Goal: Task Accomplishment & Management: Manage account settings

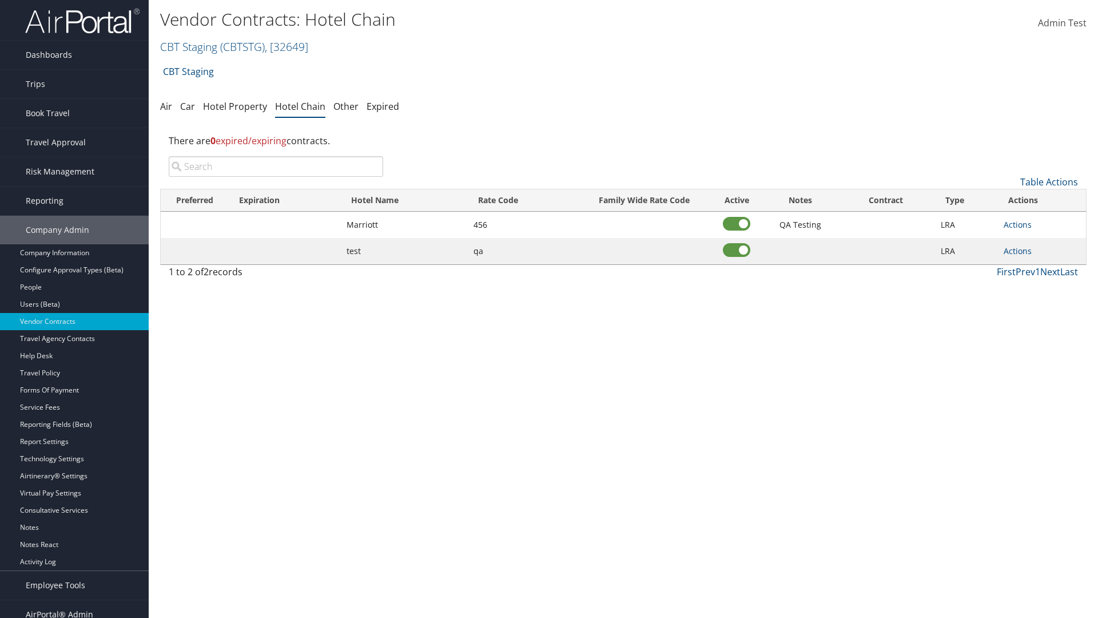
click at [276, 166] on input "search" at bounding box center [276, 166] width 215 height 21
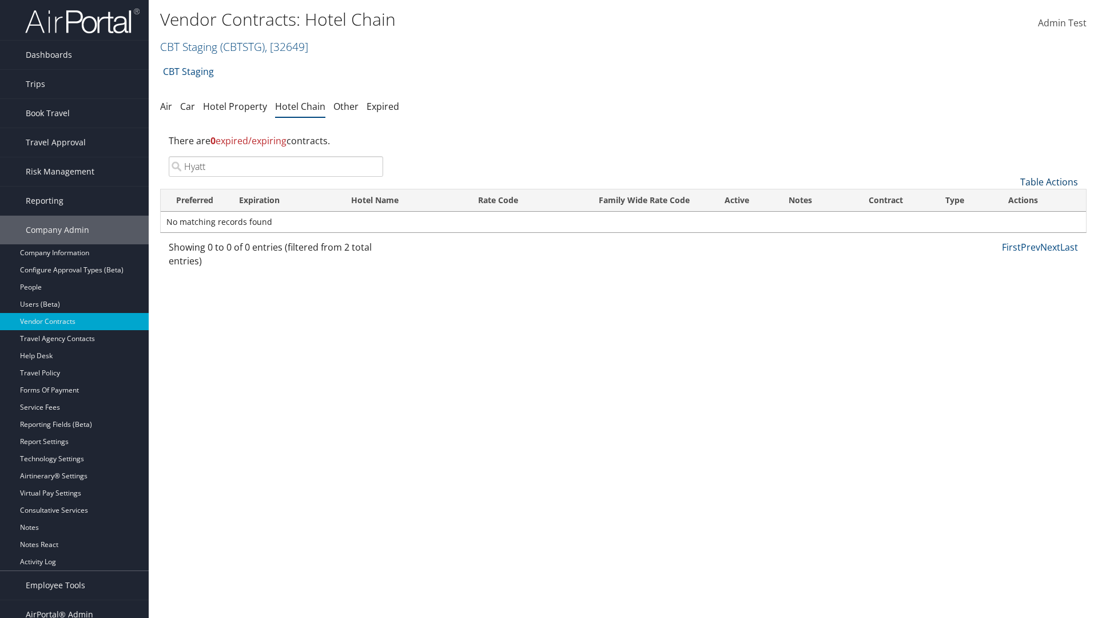
type input "Hyatt"
click at [1049, 182] on link "Table Actions" at bounding box center [1050, 182] width 58 height 13
click at [1011, 200] on link "Add New Contract" at bounding box center [1011, 199] width 150 height 19
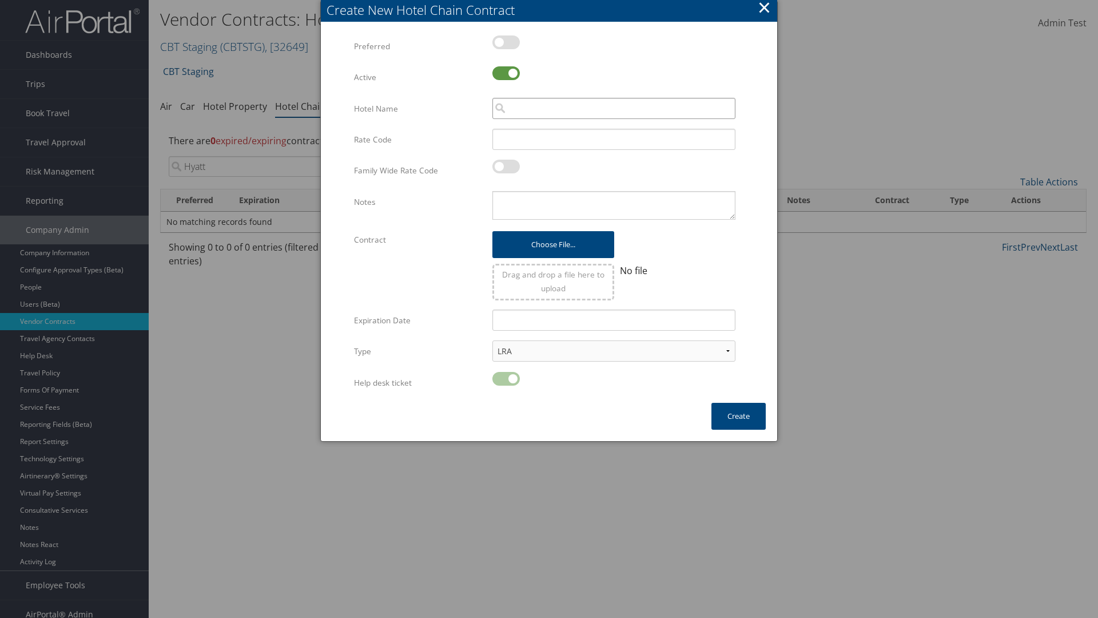
click at [614, 108] on input "search" at bounding box center [614, 108] width 243 height 21
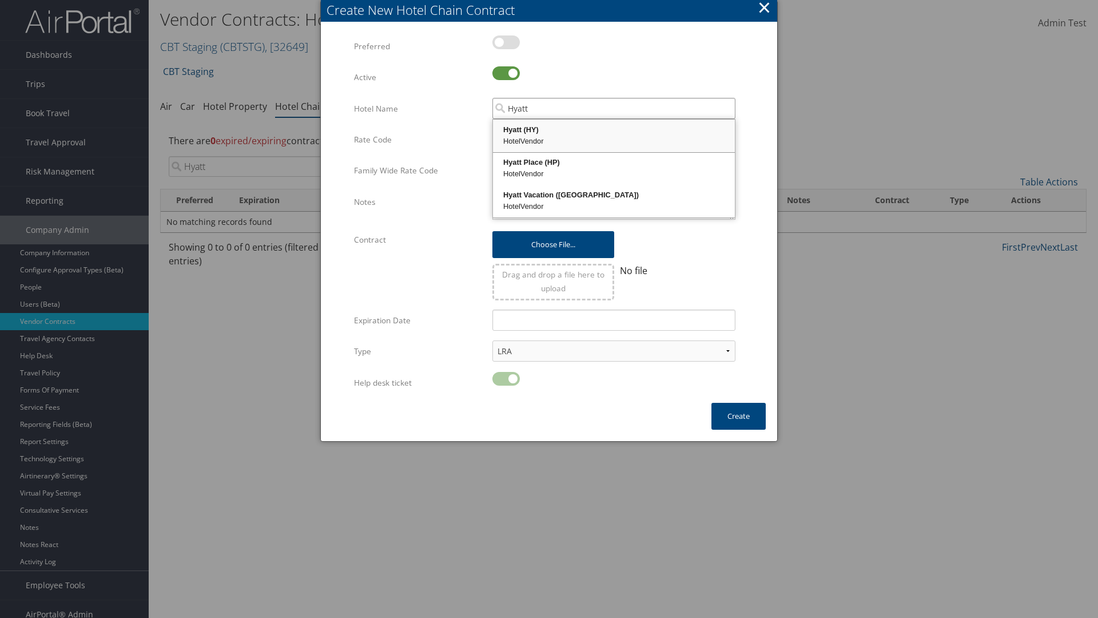
type input "Hyatt"
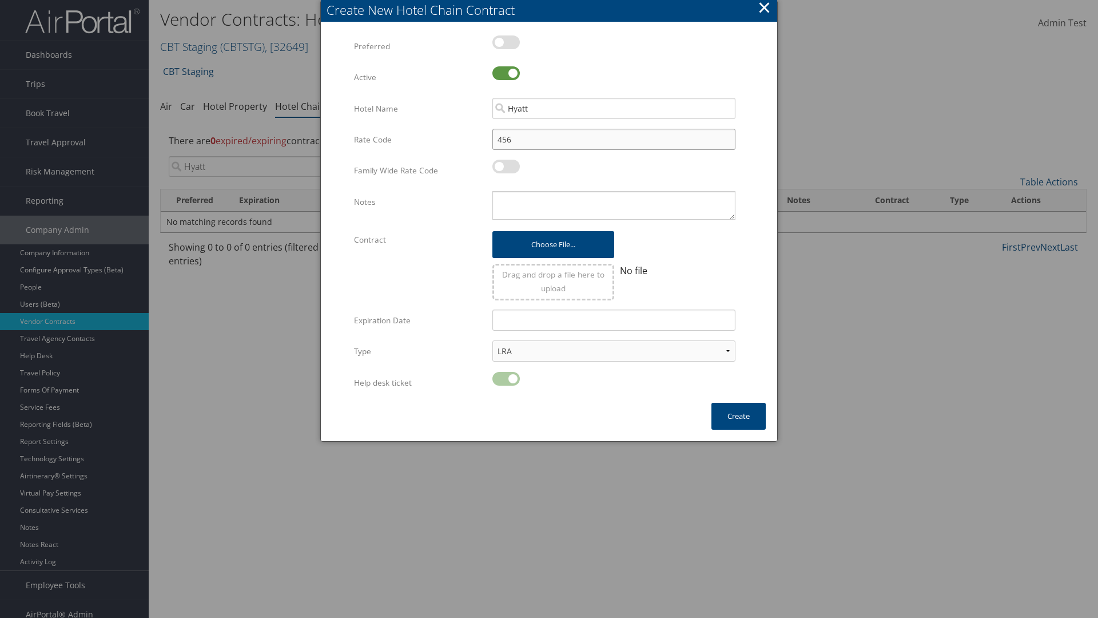
type input "456"
type textarea "QA Testing"
click at [739, 416] on button "Create" at bounding box center [739, 416] width 54 height 27
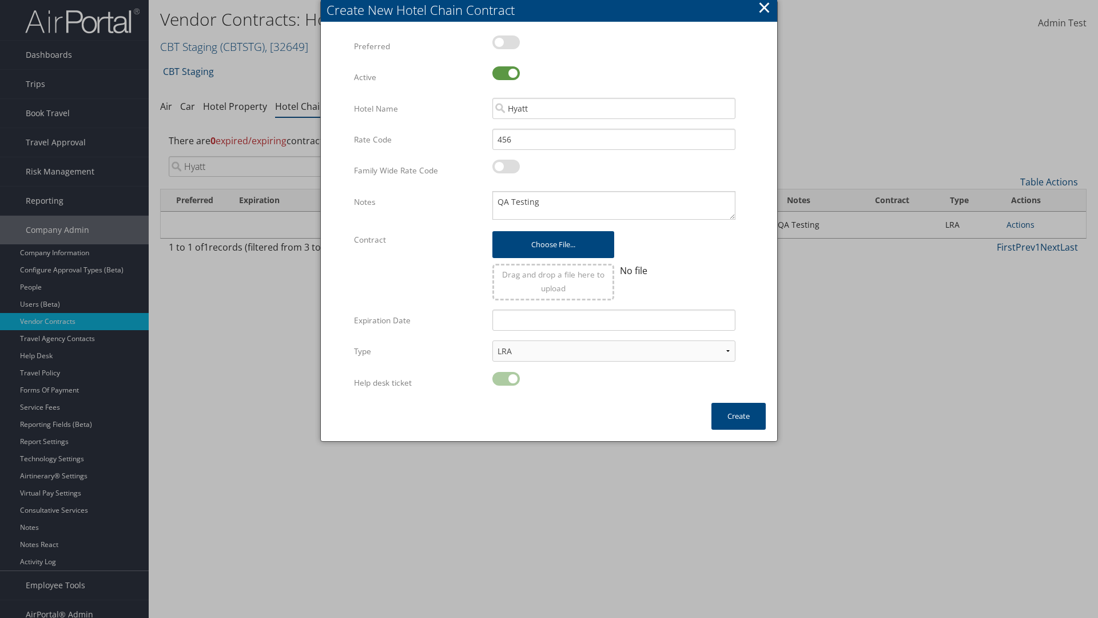
click at [276, 156] on input "Hyatt" at bounding box center [276, 166] width 215 height 21
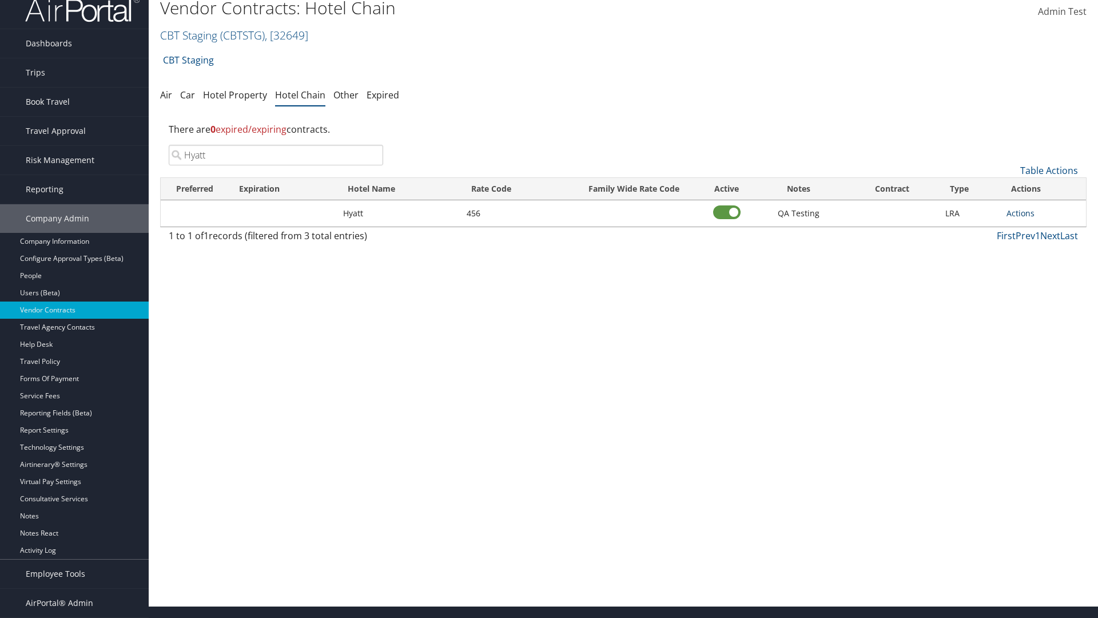
click at [1021, 213] on link "Actions" at bounding box center [1021, 213] width 28 height 11
click at [1033, 249] on link "Edit" at bounding box center [1033, 249] width 51 height 19
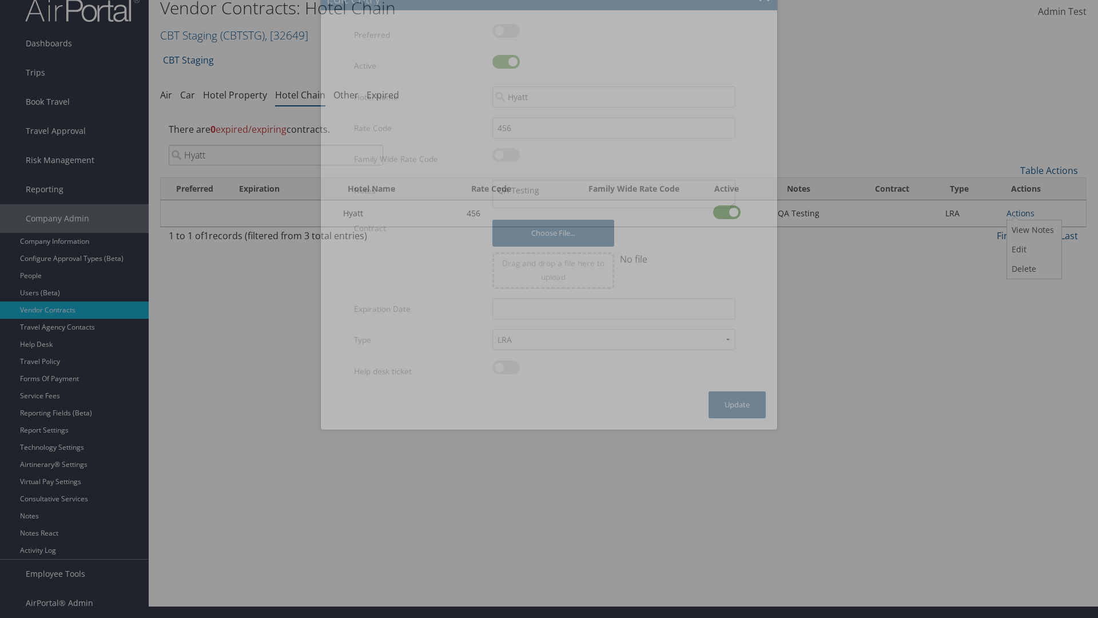
click at [506, 62] on label at bounding box center [506, 62] width 27 height 14
click at [506, 62] on input "checkbox" at bounding box center [501, 63] width 7 height 7
checkbox input "false"
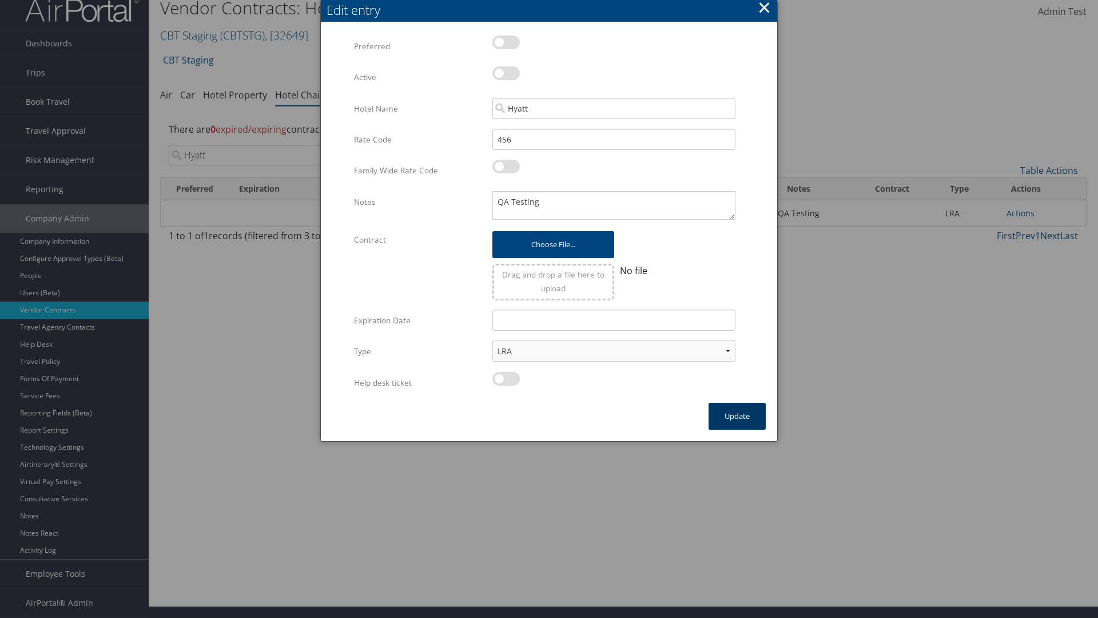
click at [737, 416] on button "Update" at bounding box center [737, 416] width 57 height 27
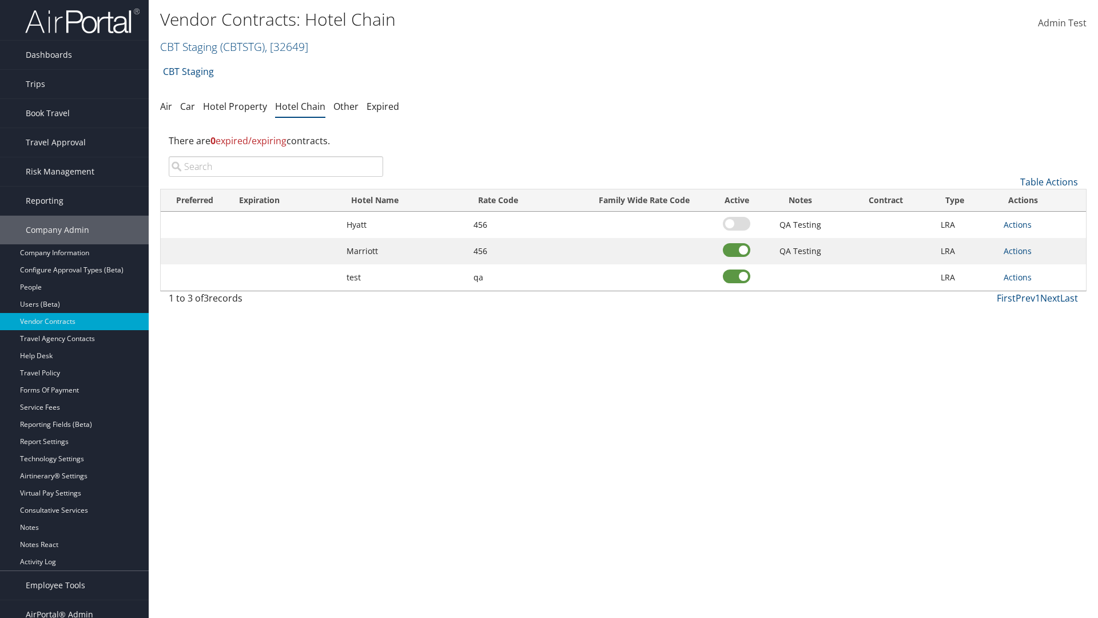
click at [276, 156] on input "search" at bounding box center [276, 166] width 215 height 21
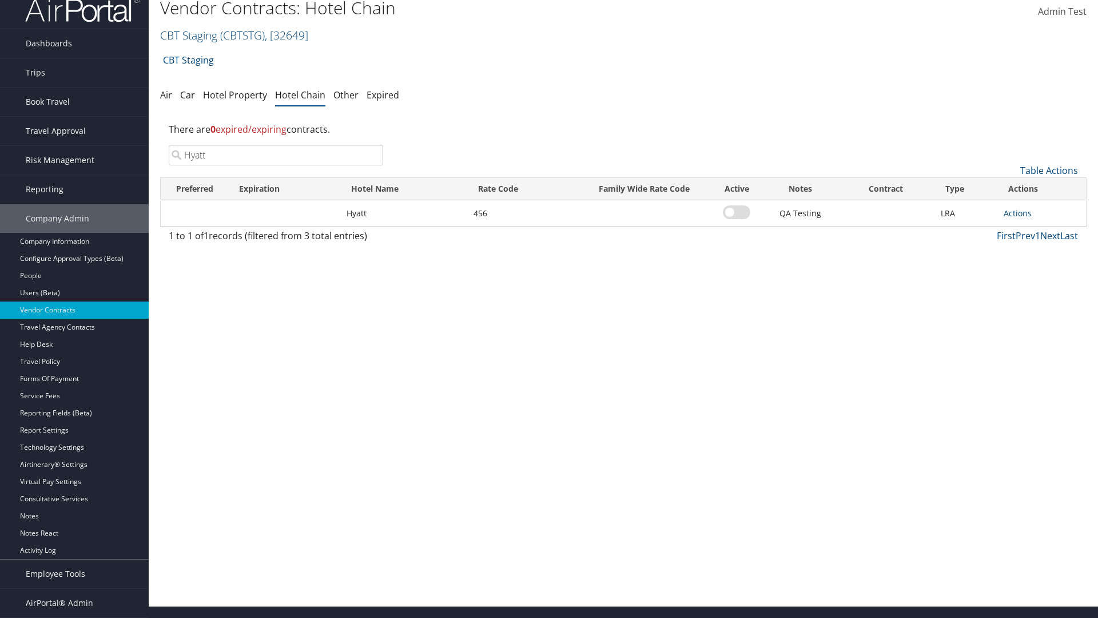
scroll to position [11, 0]
type input "Hyatt"
click at [1018, 213] on link "Actions" at bounding box center [1018, 213] width 28 height 11
click at [1030, 249] on link "Edit" at bounding box center [1030, 249] width 51 height 19
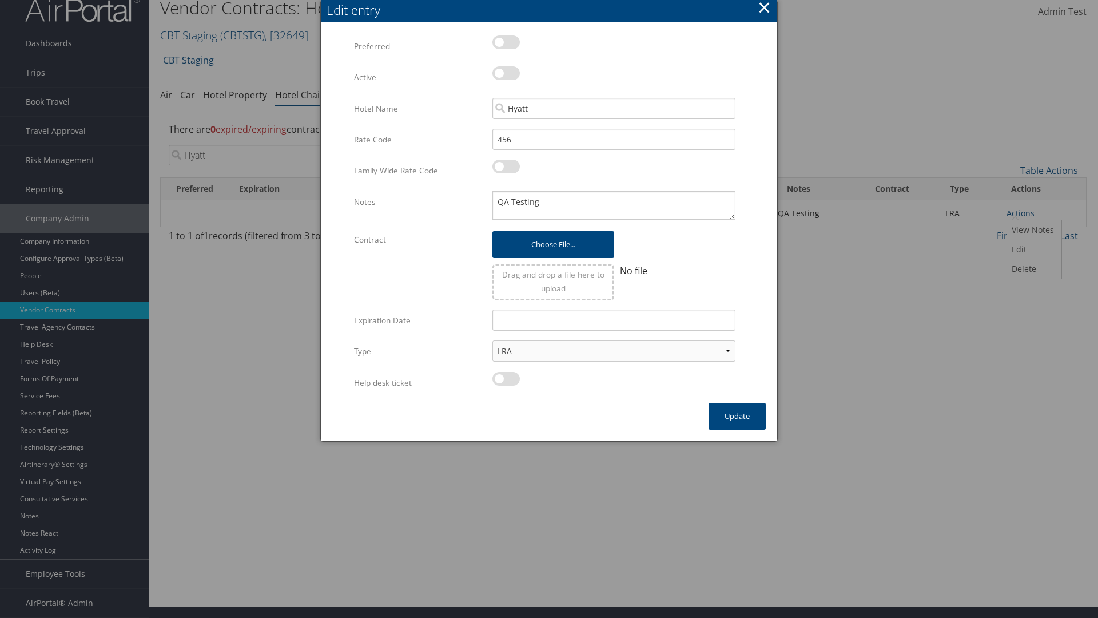
click at [506, 73] on label at bounding box center [506, 73] width 27 height 14
click at [506, 73] on input "checkbox" at bounding box center [501, 75] width 7 height 7
checkbox input "true"
click at [737, 416] on button "Update" at bounding box center [737, 416] width 57 height 27
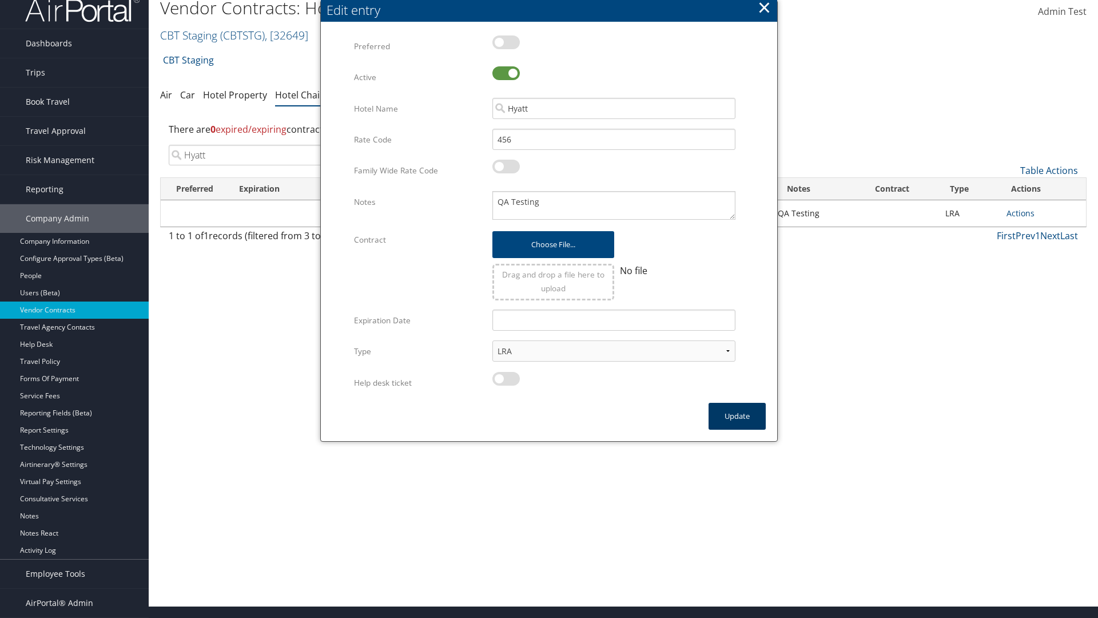
scroll to position [0, 0]
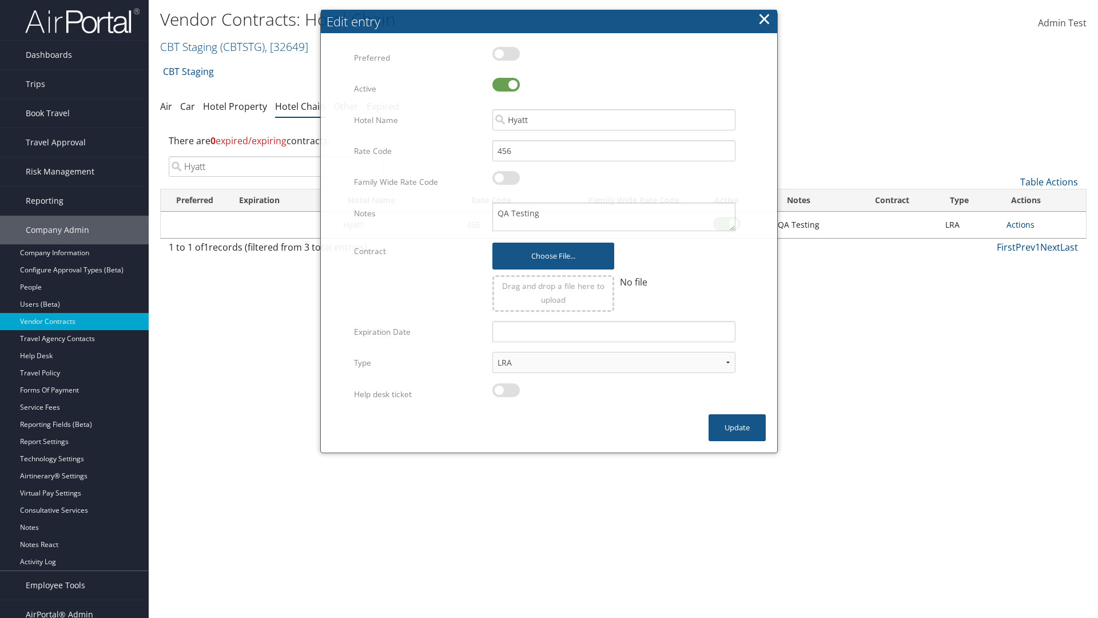
click at [1021, 224] on link "Actions" at bounding box center [1021, 224] width 28 height 11
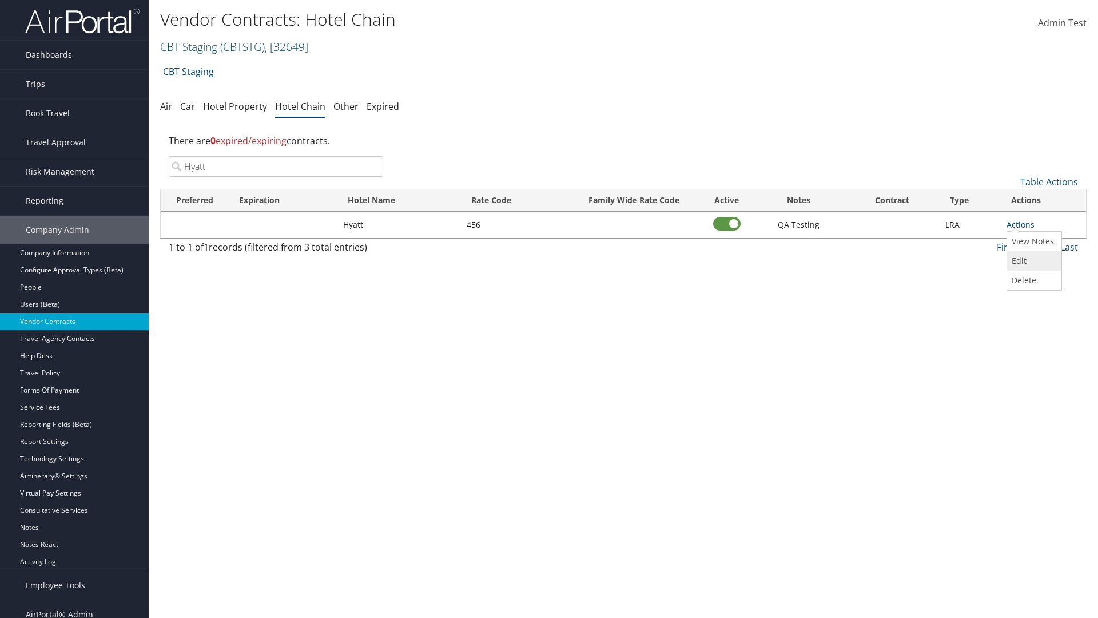
click at [1033, 261] on link "Edit" at bounding box center [1033, 260] width 51 height 19
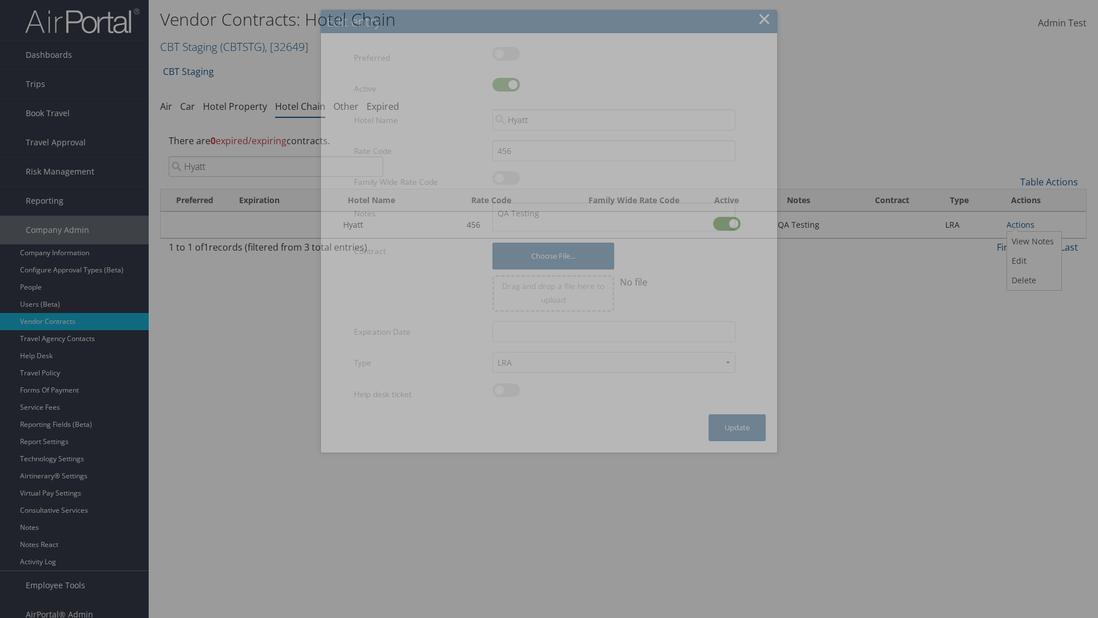
click at [764, 19] on button "×" at bounding box center [764, 18] width 13 height 23
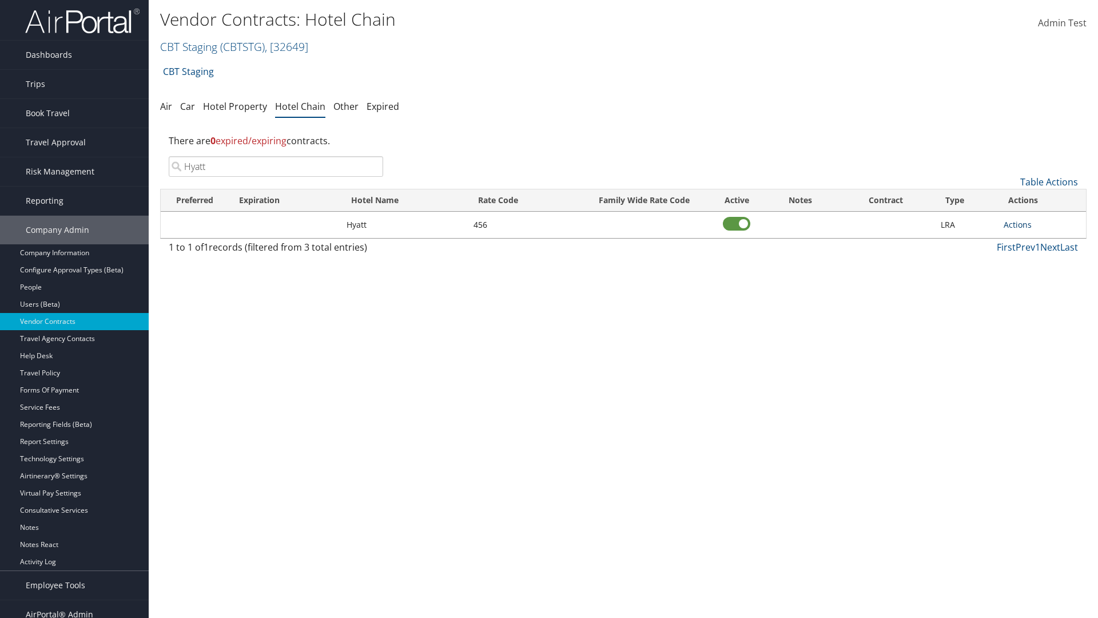
type input "Hyatt"
click at [1018, 224] on link "Actions" at bounding box center [1018, 224] width 28 height 11
click at [1030, 261] on link "Edit" at bounding box center [1030, 260] width 51 height 19
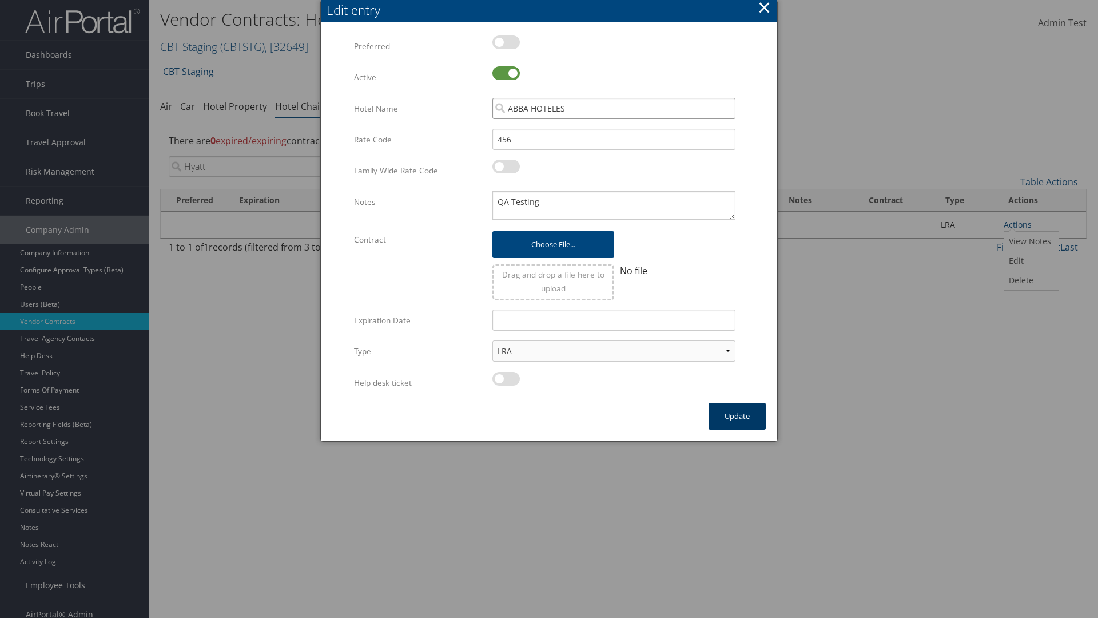
type input "ABBA HOTELES"
click at [737, 416] on button "Update" at bounding box center [737, 416] width 57 height 27
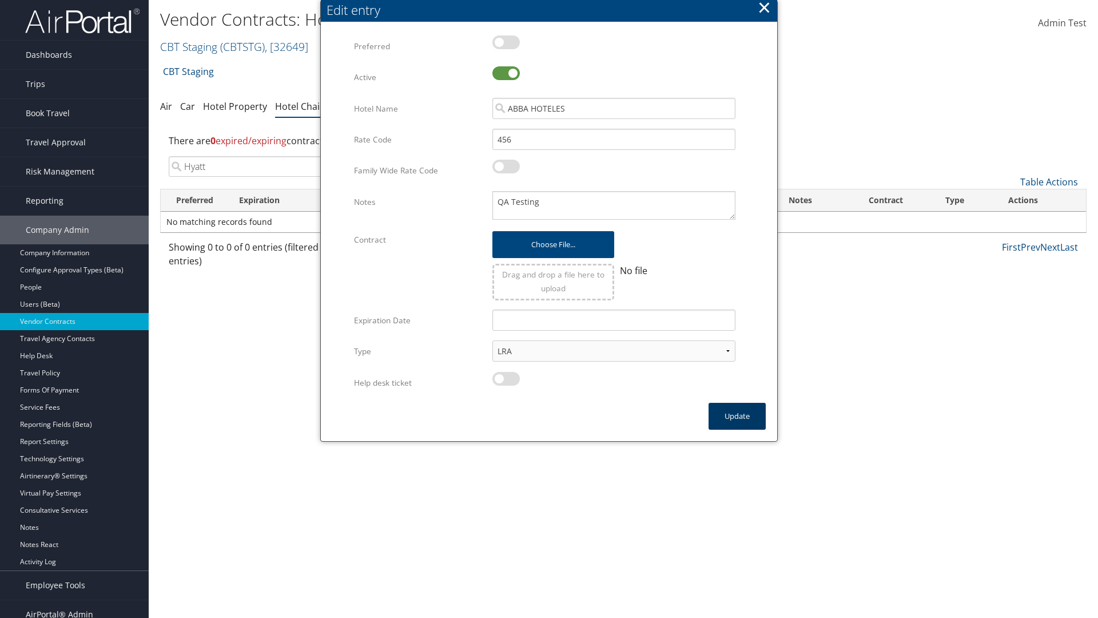
scroll to position [11, 0]
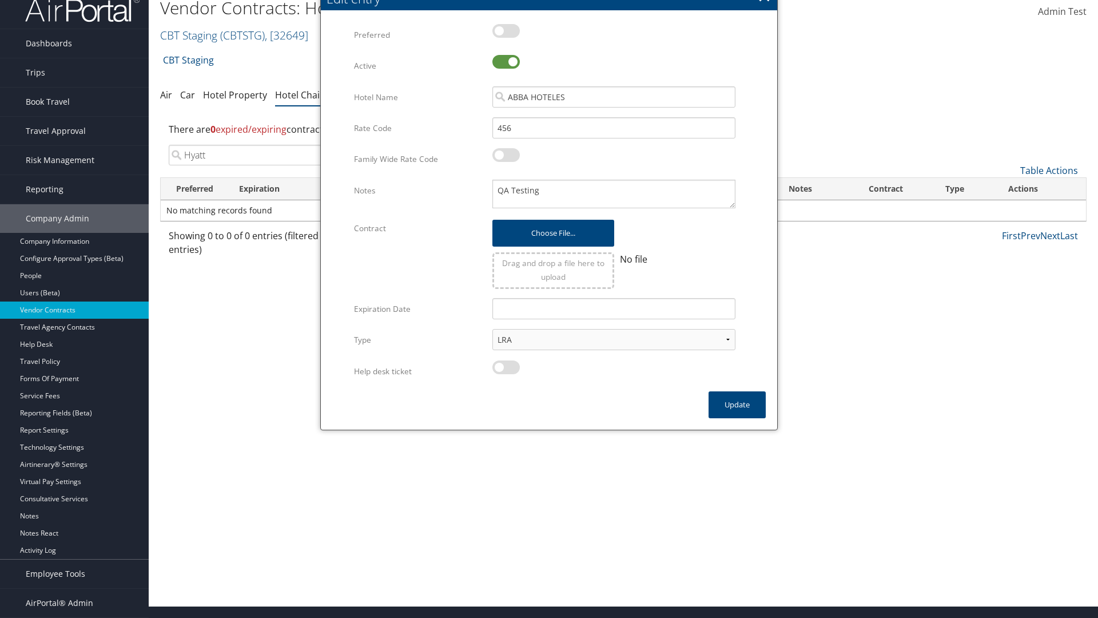
click at [276, 155] on input "Hyatt" at bounding box center [276, 155] width 215 height 21
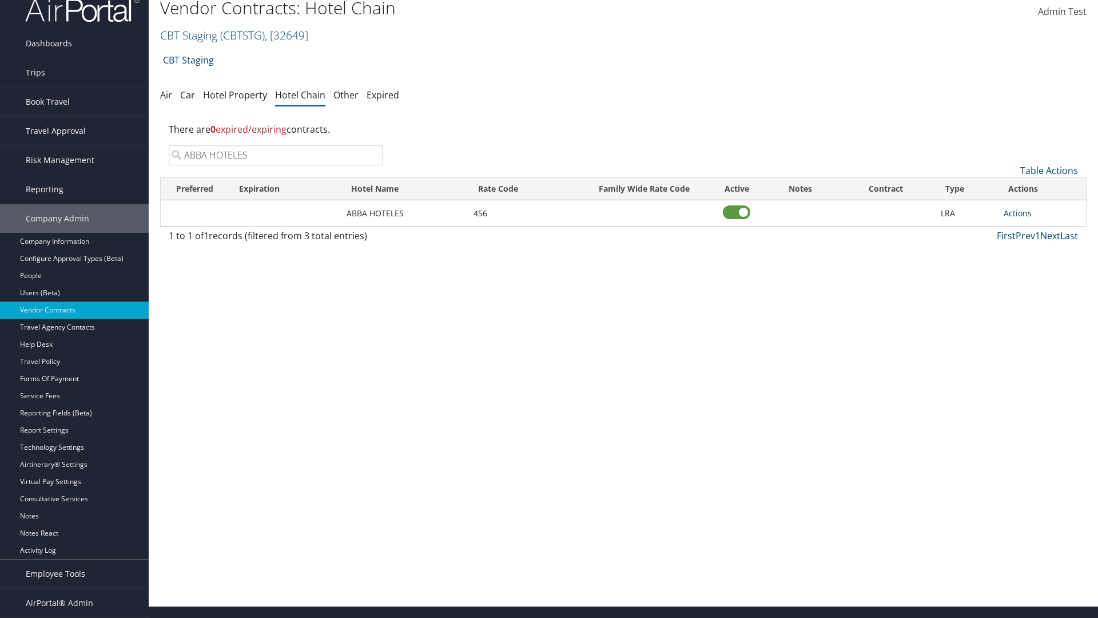
type input "ABBA HOTELES"
click at [1018, 213] on link "Actions" at bounding box center [1018, 213] width 28 height 11
click at [1030, 269] on link "Delete" at bounding box center [1030, 268] width 51 height 19
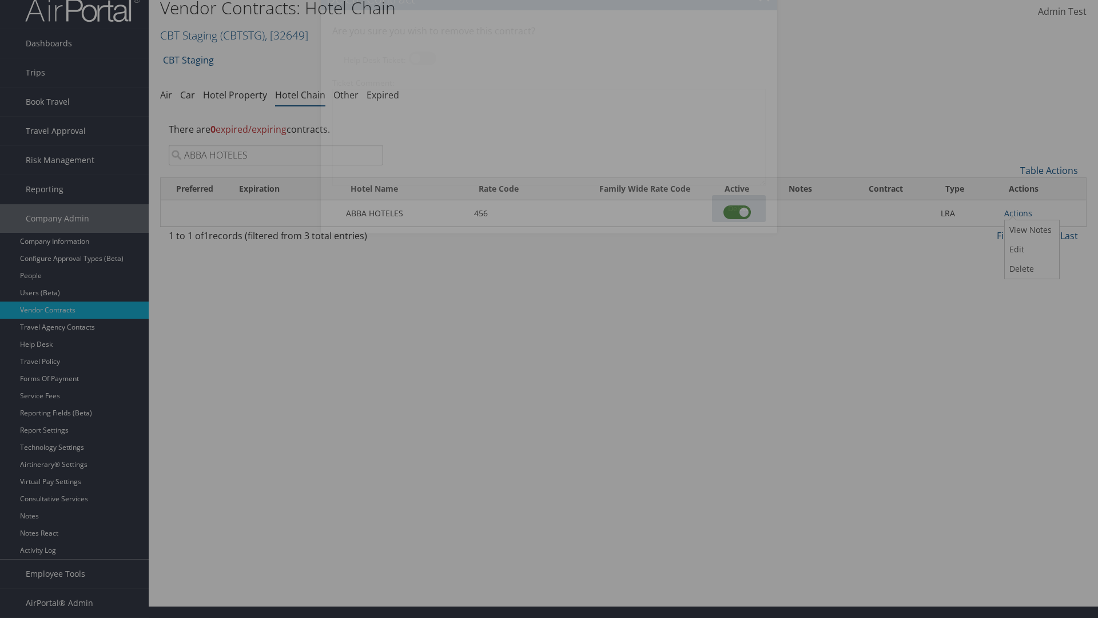
click at [739, 208] on button "Delete" at bounding box center [739, 208] width 54 height 27
